Goal: Information Seeking & Learning: Learn about a topic

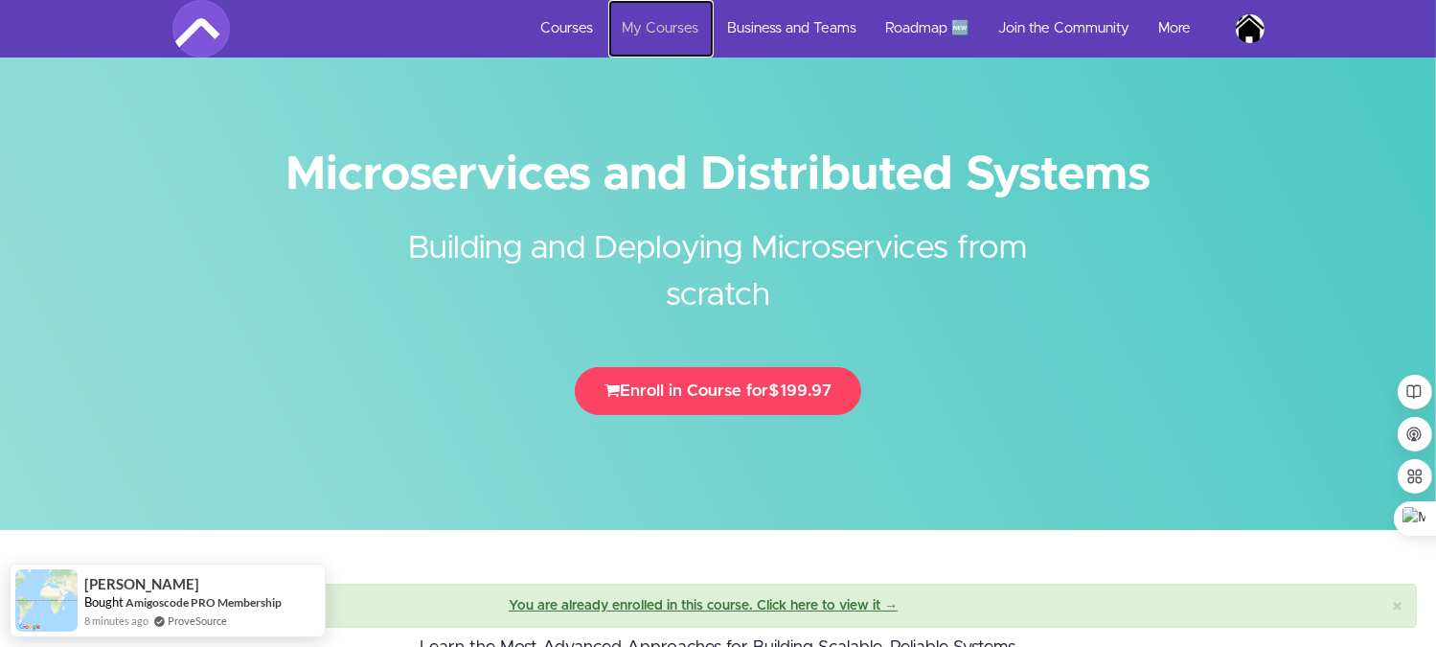
click at [665, 27] on link "My Courses" at bounding box center [660, 28] width 105 height 57
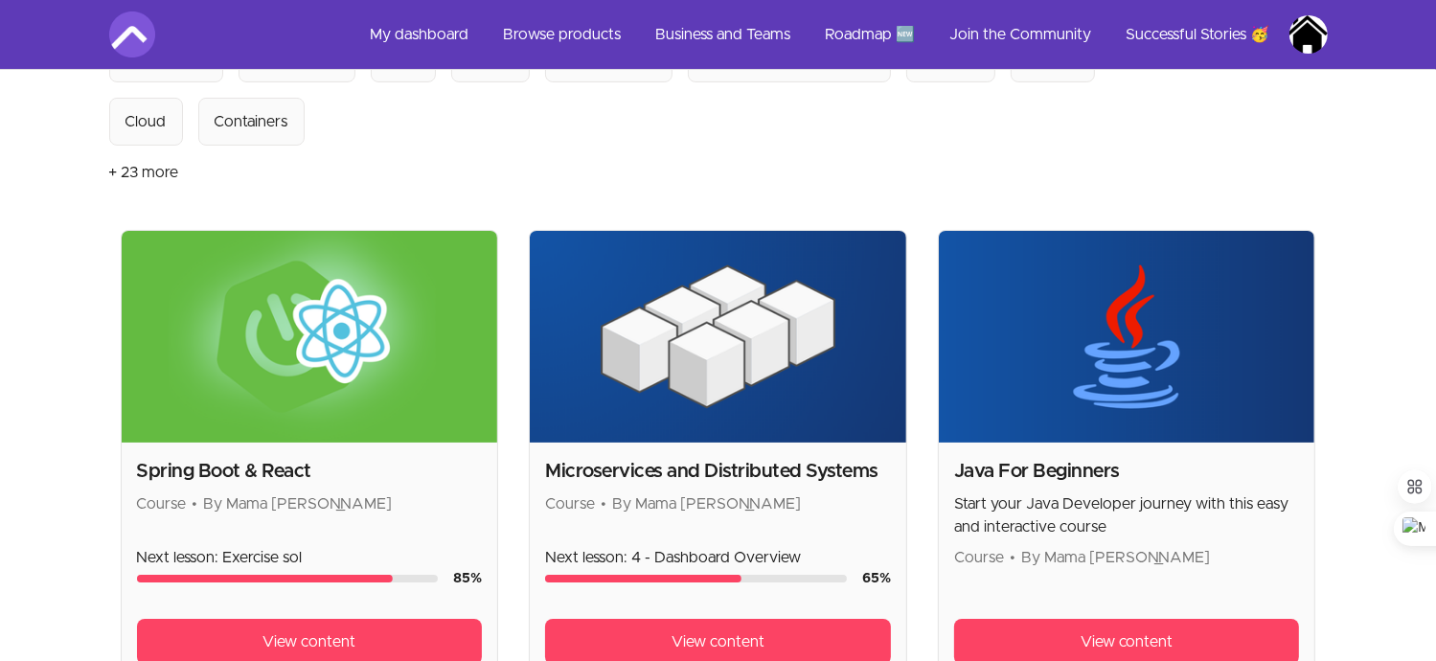
scroll to position [276, 0]
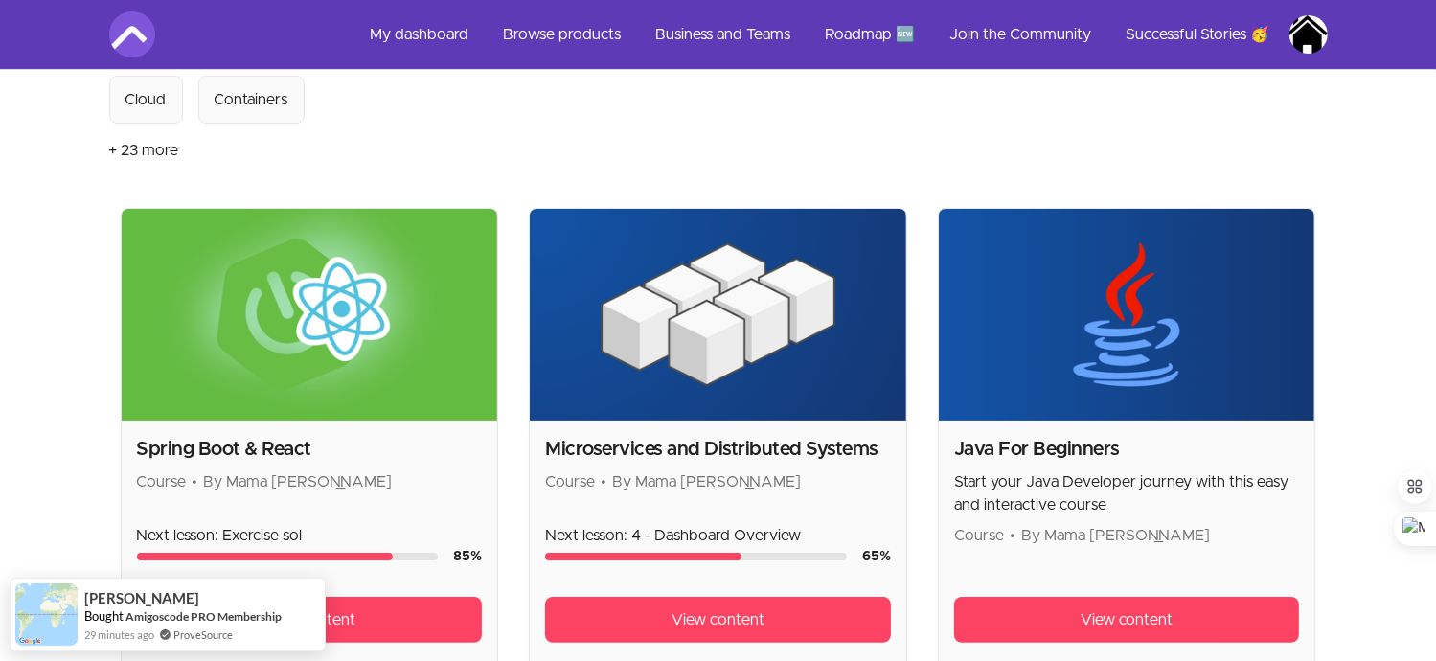
click at [839, 458] on h2 "Microservices and Distributed Systems" at bounding box center [718, 449] width 346 height 27
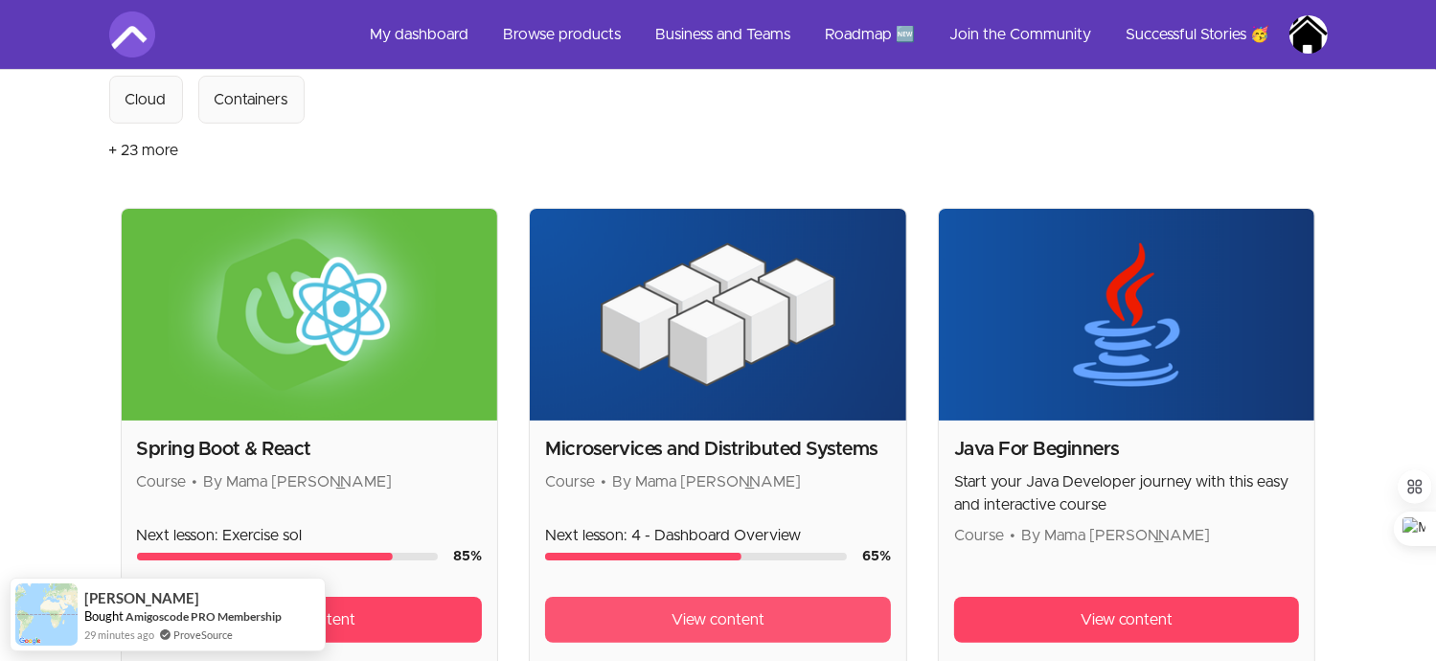
click at [800, 606] on link "View content" at bounding box center [718, 620] width 346 height 46
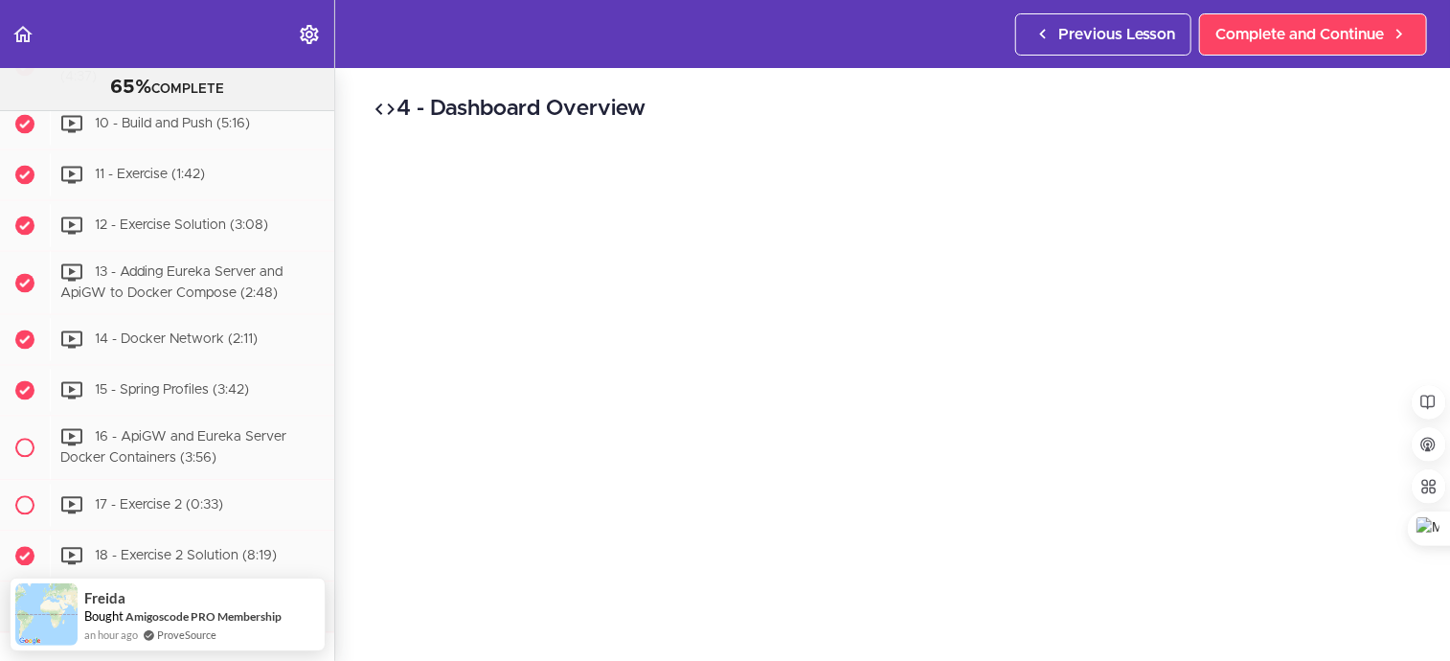
scroll to position [5576, 0]
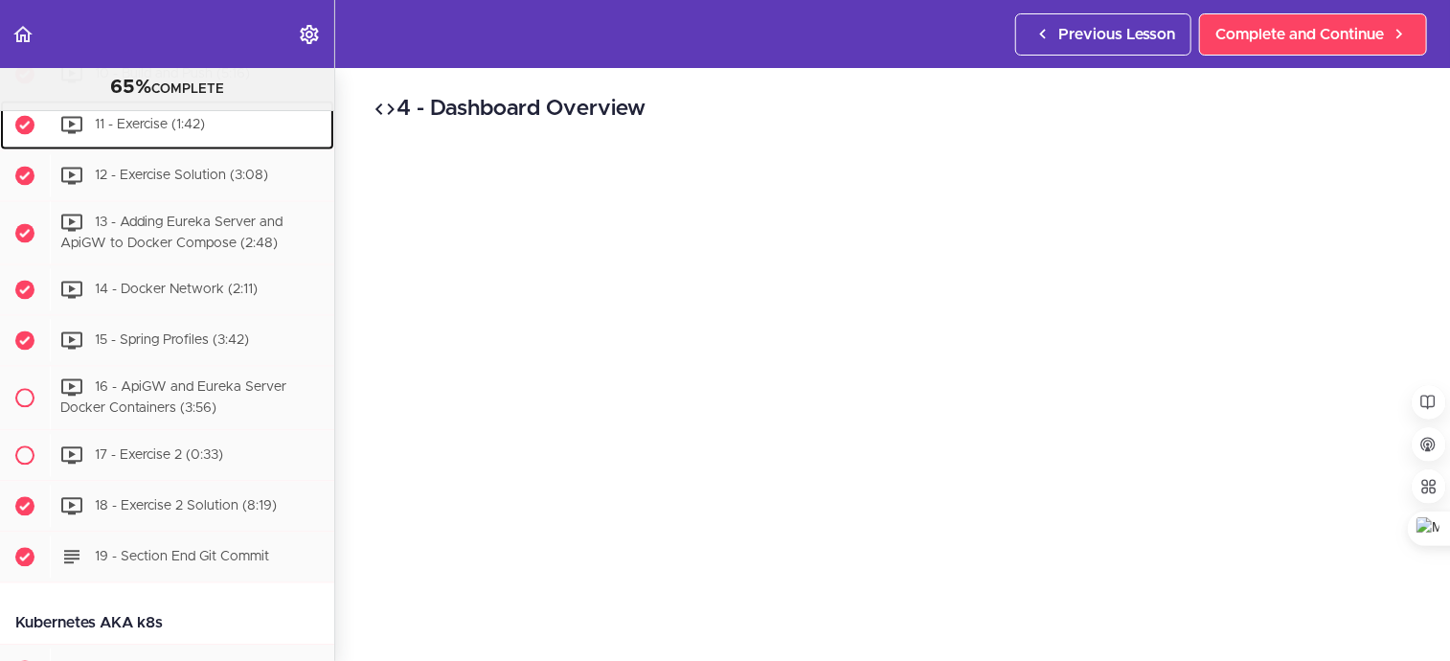
click at [166, 146] on div "11 - Exercise (1:42)" at bounding box center [192, 124] width 284 height 42
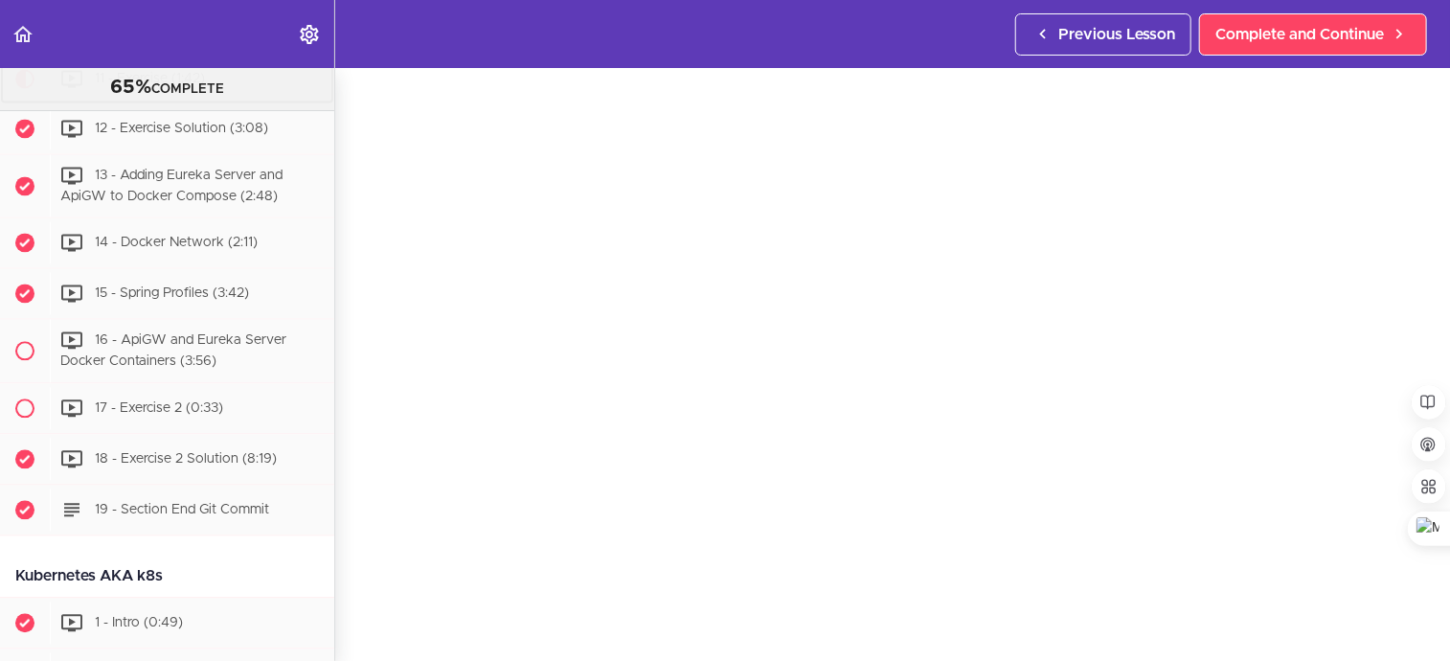
scroll to position [57, 0]
click at [212, 134] on span "12 - Exercise Solution (3:08)" at bounding box center [181, 127] width 173 height 13
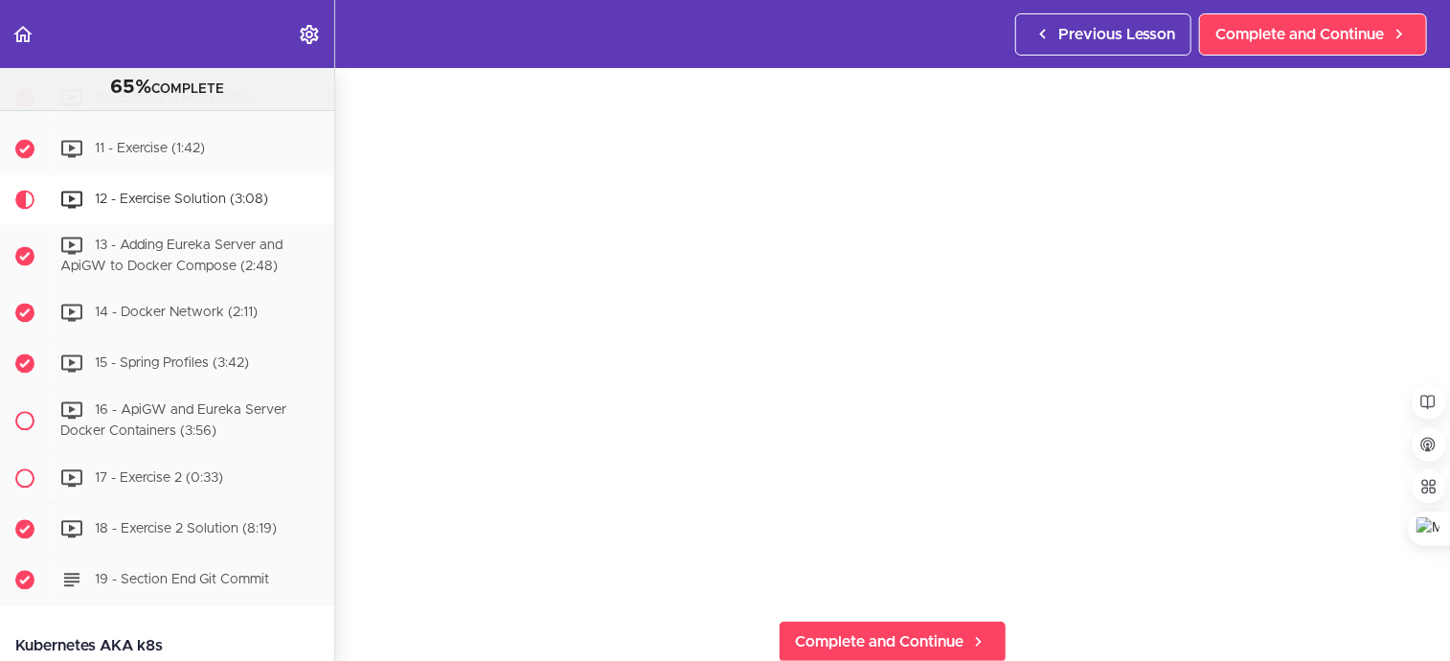
scroll to position [5568, 0]
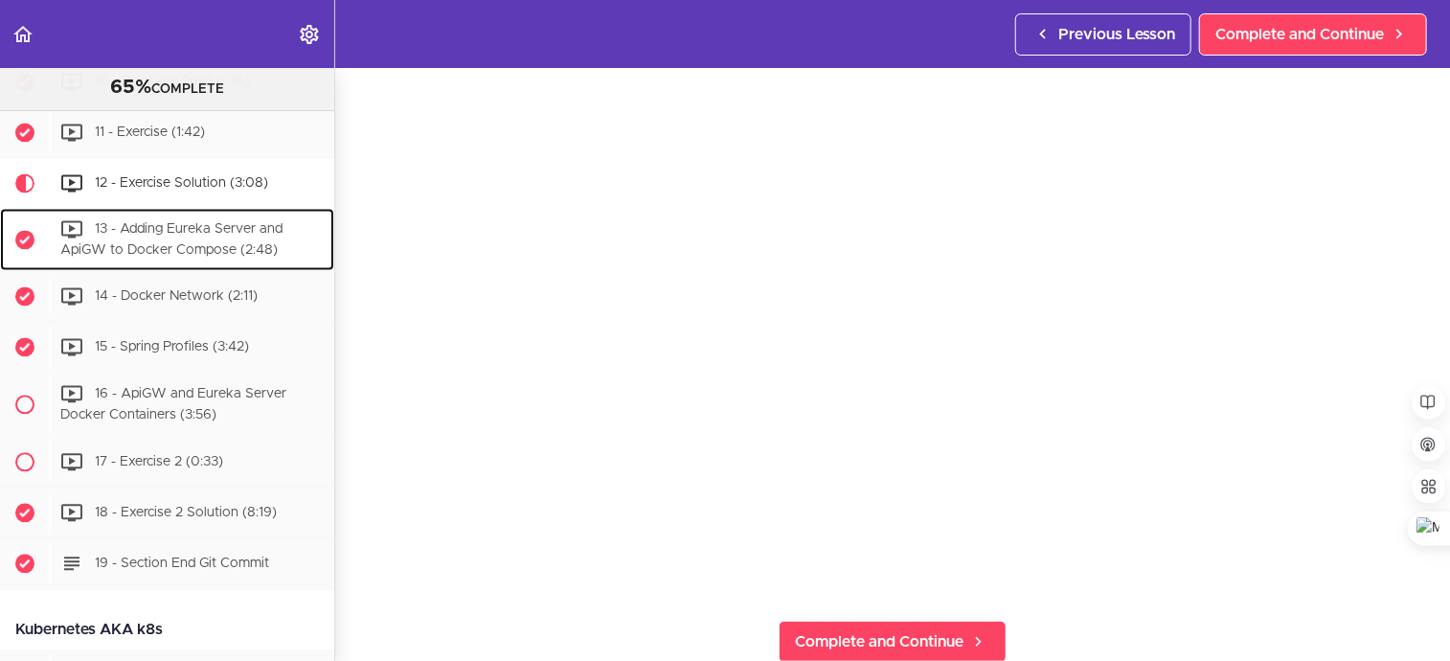
click at [237, 258] on span "13 - Adding Eureka Server and ApiGW to Docker Compose (2:48)" at bounding box center [171, 239] width 222 height 35
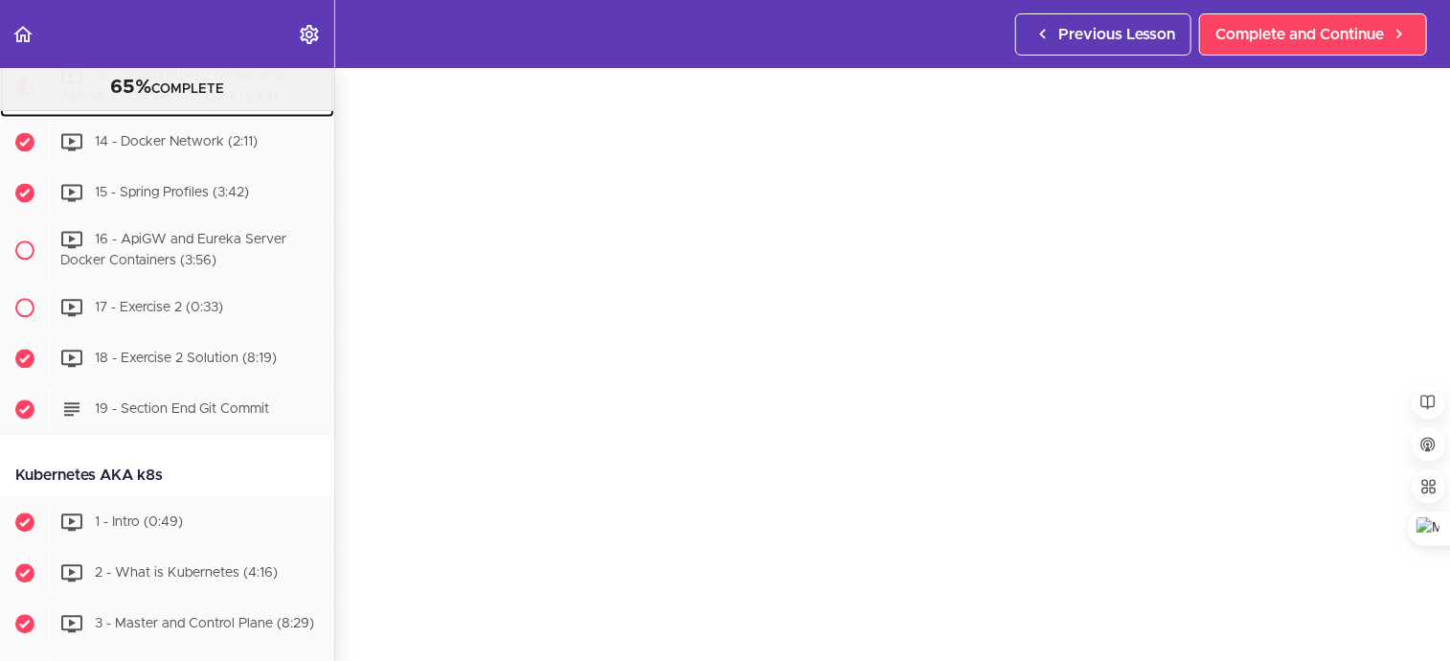
scroll to position [70, 0]
click at [226, 148] on span "14 - Docker Network (2:11)" at bounding box center [176, 141] width 163 height 13
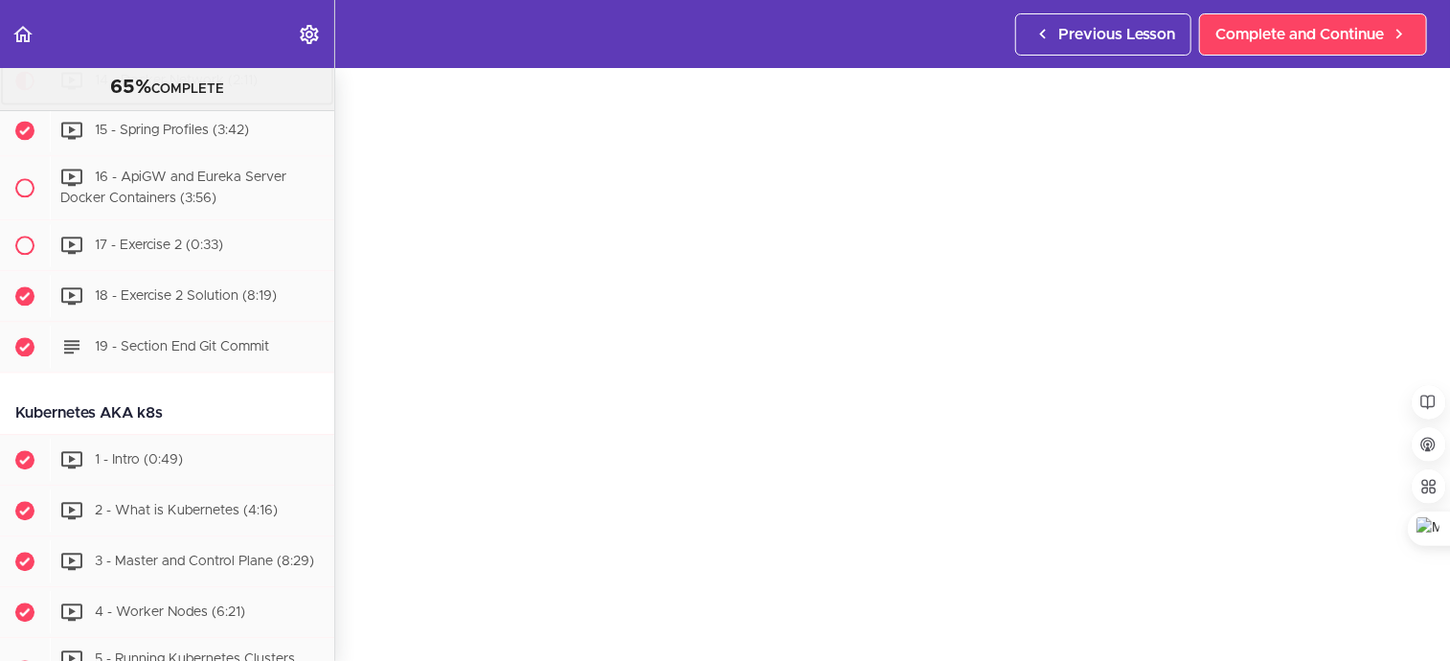
scroll to position [71, 0]
click at [223, 206] on span "16 - ApiGW and Eureka Server Docker Containers (3:56)" at bounding box center [173, 187] width 226 height 35
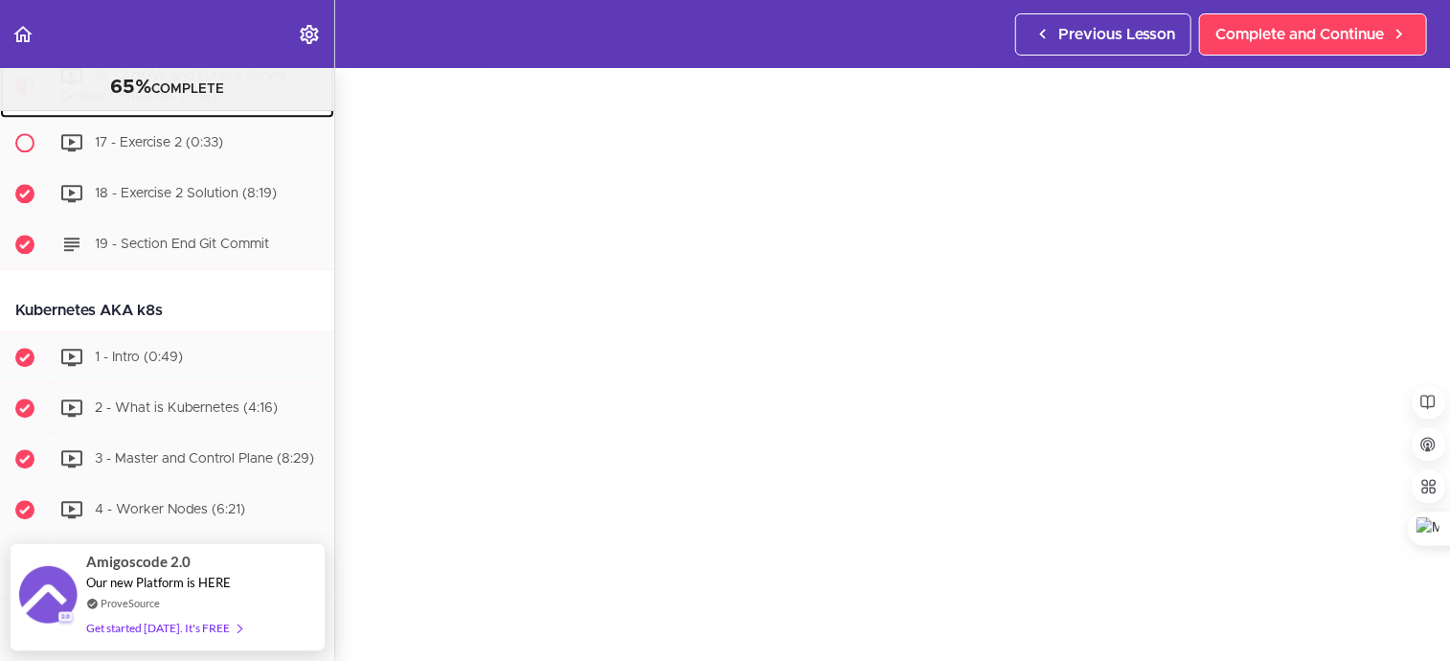
scroll to position [80, 0]
